Goal: Find specific page/section: Find specific page/section

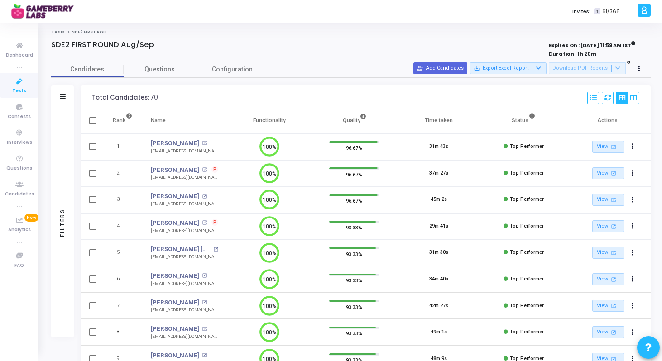
click at [58, 32] on link "Tests" at bounding box center [58, 31] width 14 height 5
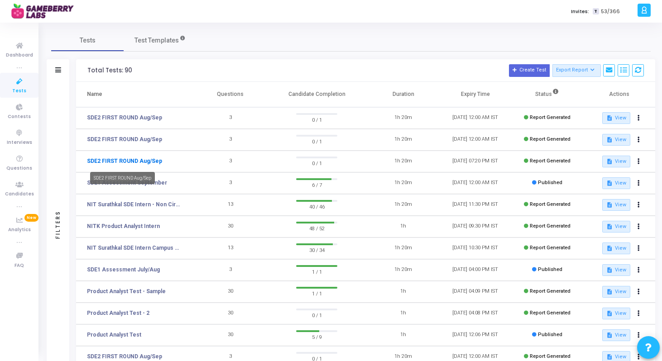
click at [144, 162] on link "SDE2 FIRST ROUND Aug/Sep" at bounding box center [124, 161] width 75 height 8
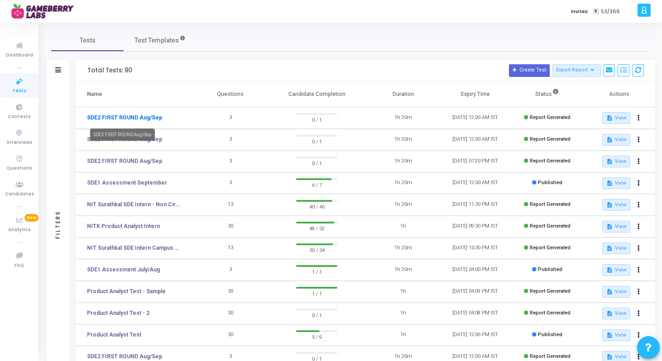
click at [144, 121] on link "SDE2 FIRST ROUND Aug/Sep" at bounding box center [124, 118] width 75 height 8
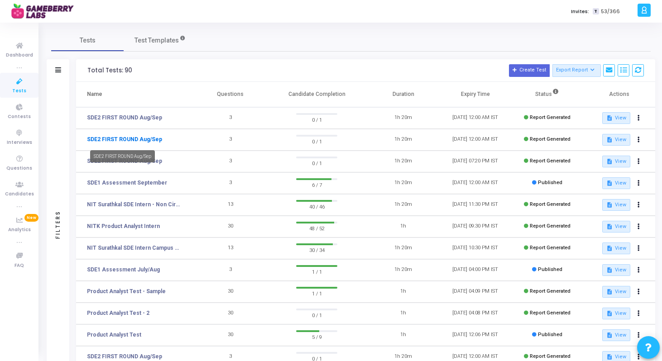
click at [136, 142] on link "SDE2 FIRST ROUND Aug/Sep" at bounding box center [124, 139] width 75 height 8
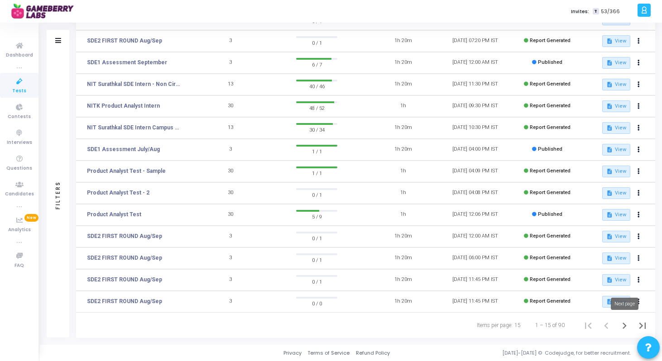
click at [621, 330] on icon "Next page" at bounding box center [624, 326] width 13 height 13
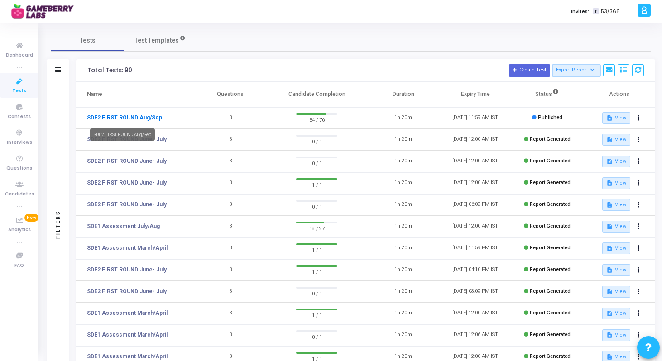
click at [116, 118] on link "SDE2 FIRST ROUND Aug/Sep" at bounding box center [124, 118] width 75 height 8
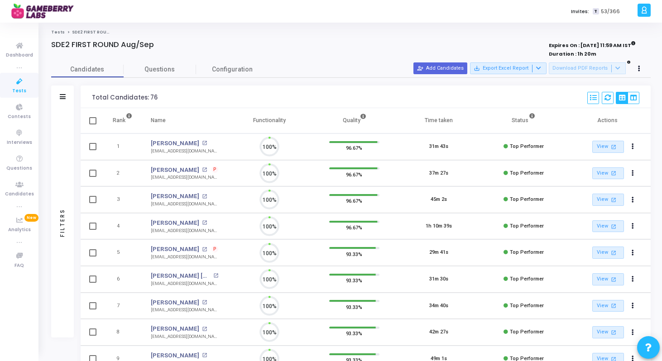
scroll to position [19, 23]
